Goal: Find specific page/section: Find specific page/section

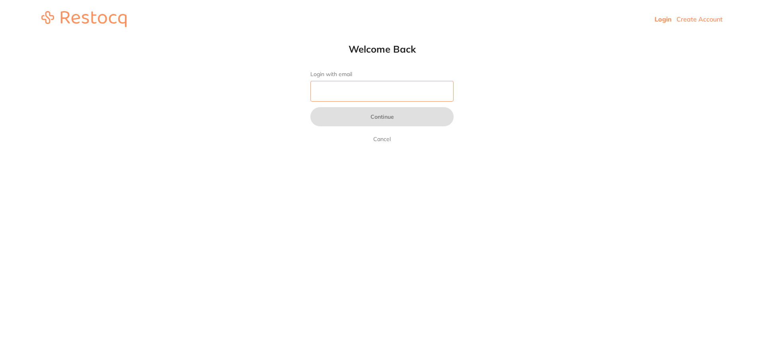
drag, startPoint x: 0, startPoint y: 0, endPoint x: 329, endPoint y: 85, distance: 339.5
click at [329, 85] on input "Login with email" at bounding box center [381, 91] width 143 height 21
type input "[EMAIL_ADDRESS][DOMAIN_NAME]"
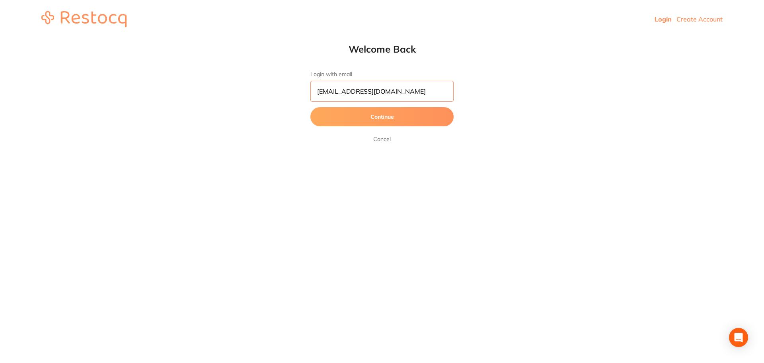
click at [310, 107] on button "Continue" at bounding box center [381, 116] width 143 height 19
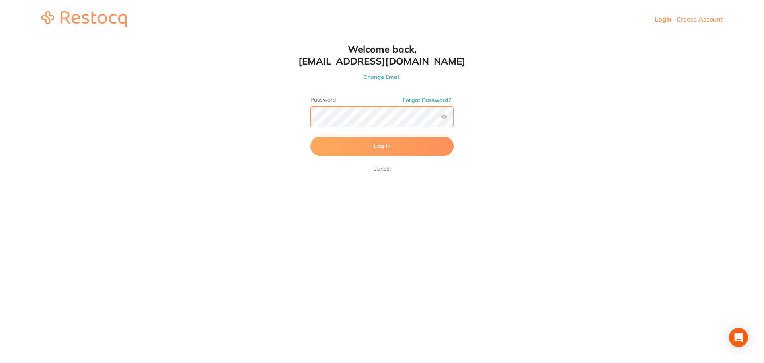
click at [310, 137] on button "Log In" at bounding box center [381, 146] width 143 height 19
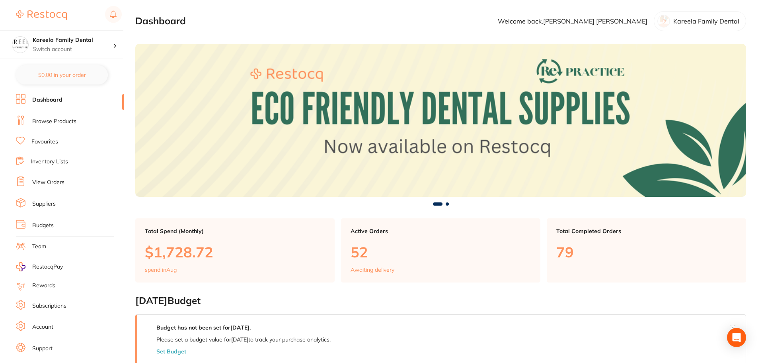
click at [54, 120] on link "Browse Products" at bounding box center [54, 121] width 44 height 8
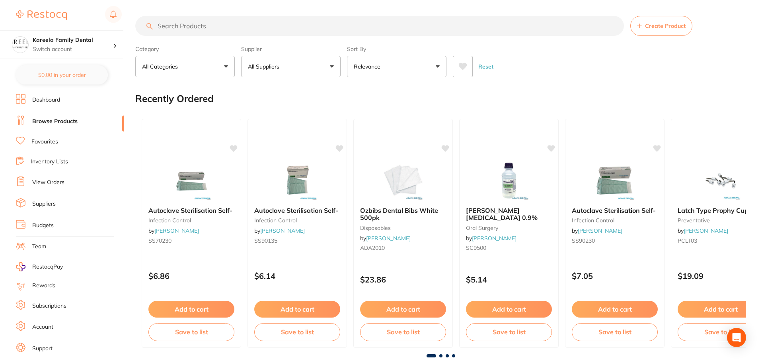
click at [235, 25] on input "search" at bounding box center [379, 26] width 489 height 20
type input "bone wax"
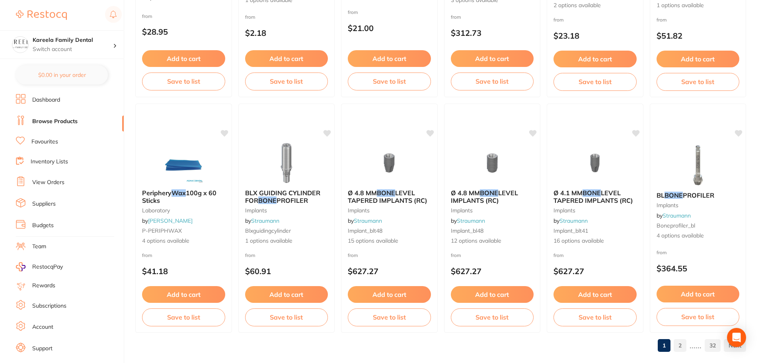
scroll to position [1902, 0]
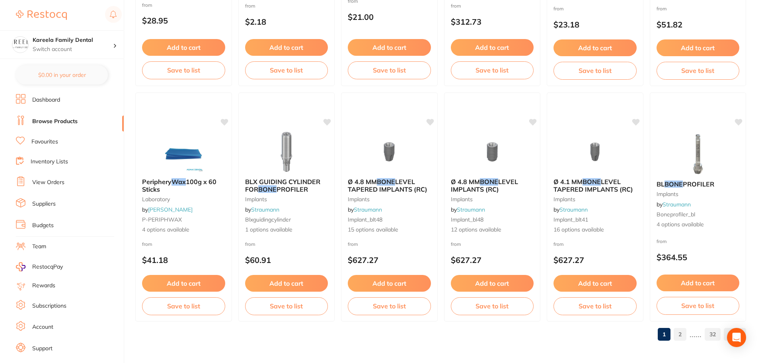
click at [686, 333] on link "2" at bounding box center [680, 334] width 13 height 16
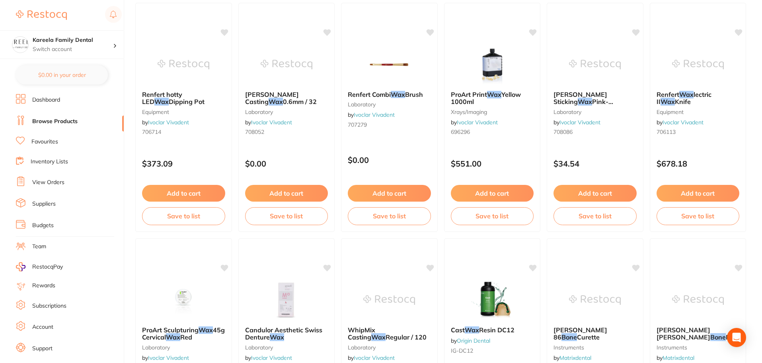
scroll to position [1552, 0]
